Goal: Transaction & Acquisition: Obtain resource

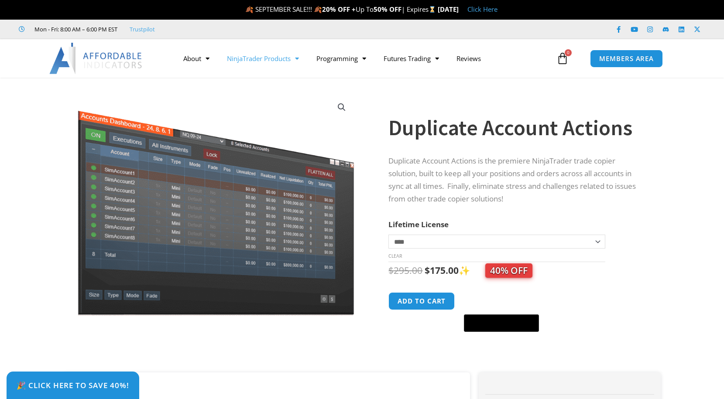
click at [299, 59] on span "Menu" at bounding box center [295, 58] width 8 height 15
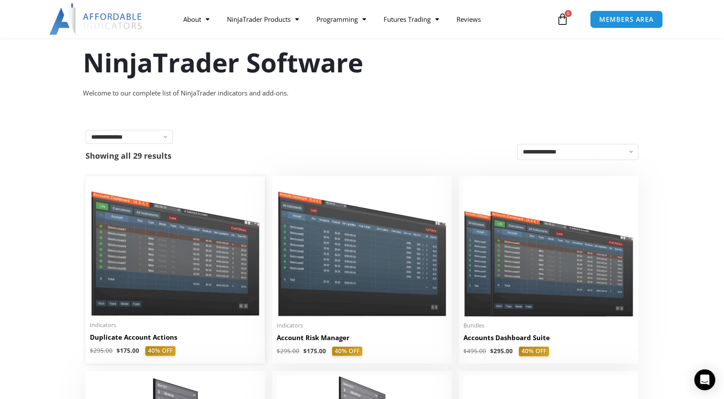
scroll to position [72, 0]
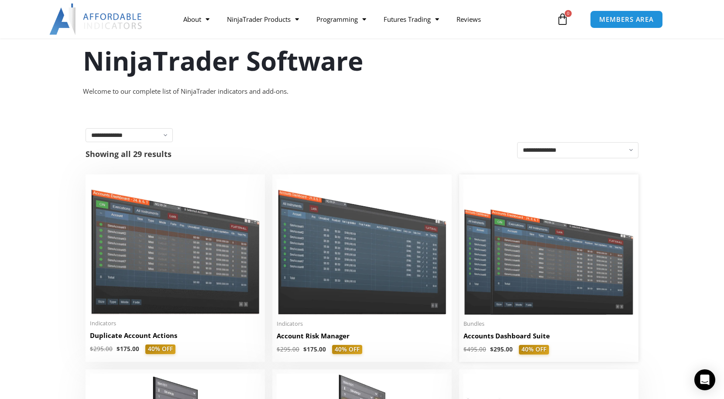
click at [516, 249] on img at bounding box center [549, 247] width 171 height 136
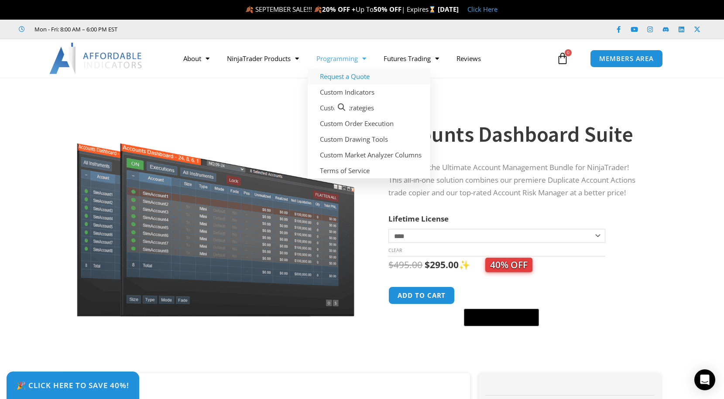
click at [356, 78] on link "Request a Quote" at bounding box center [369, 77] width 123 height 16
